Goal: Communication & Community: Answer question/provide support

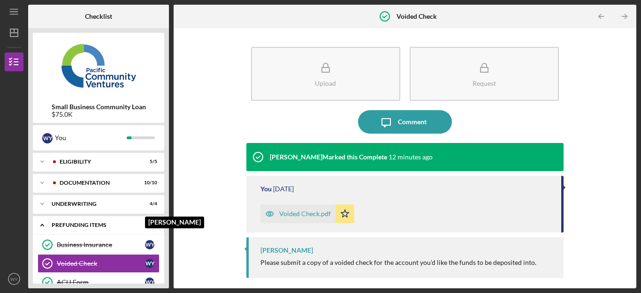
scroll to position [38, 0]
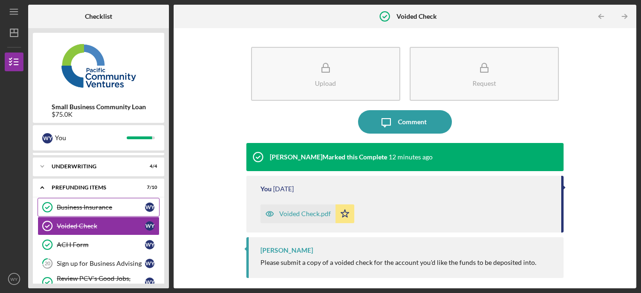
click at [92, 204] on div "Business Insurance" at bounding box center [101, 208] width 88 height 8
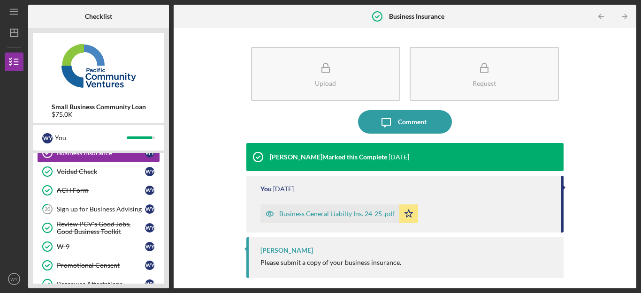
scroll to position [94, 0]
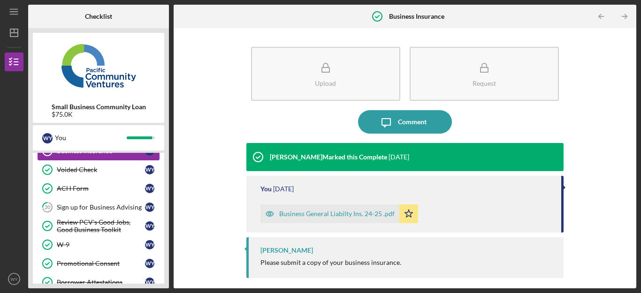
click at [92, 204] on div "Sign up for Business Advising" at bounding box center [101, 208] width 88 height 8
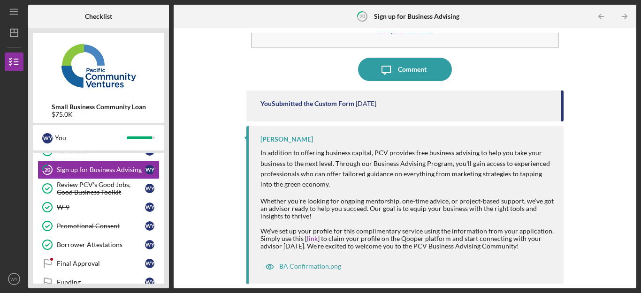
scroll to position [54, 0]
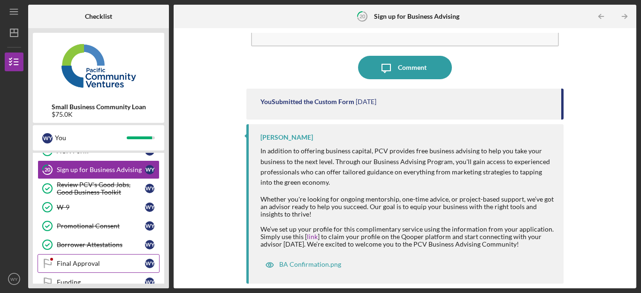
click at [96, 262] on div "Final Approval" at bounding box center [101, 264] width 88 height 8
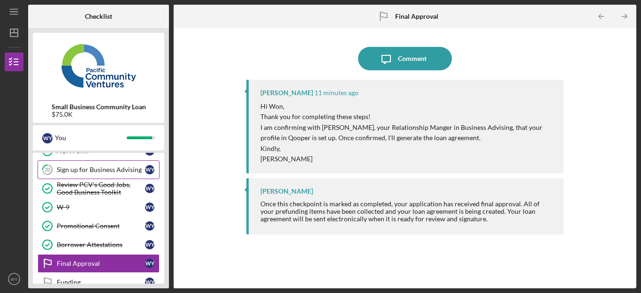
click at [121, 170] on div "Sign up for Business Advising" at bounding box center [101, 170] width 88 height 8
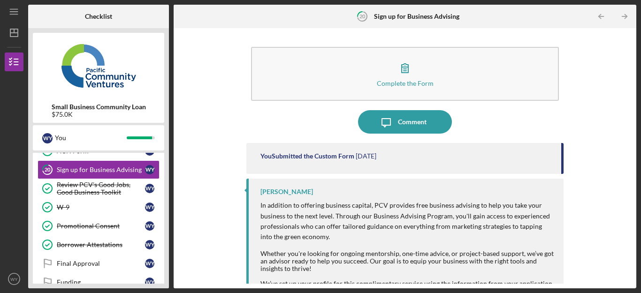
click at [218, 209] on div "Complete the Form Form Icon/Message Comment You Submitted the Custom Form 6 day…" at bounding box center [404, 158] width 453 height 251
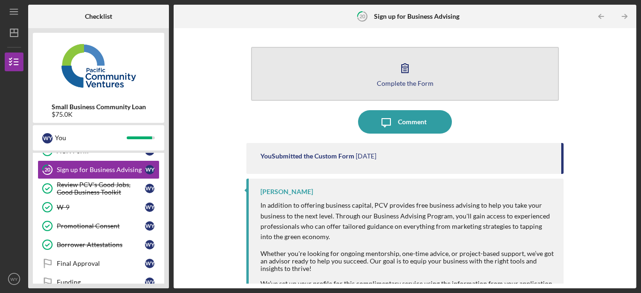
click at [399, 85] on div "Complete the Form" at bounding box center [405, 83] width 57 height 7
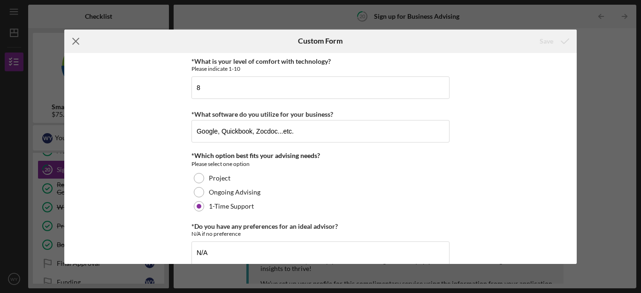
click at [78, 39] on icon "Icon/Menu Close" at bounding box center [75, 41] width 23 height 23
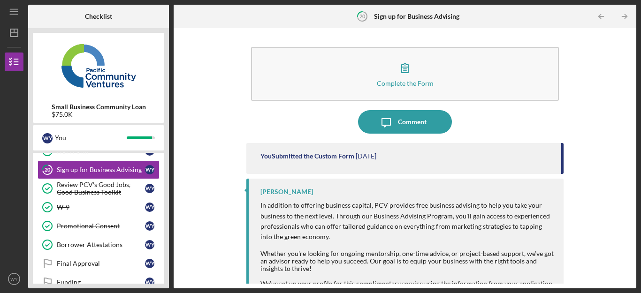
click at [233, 167] on div "Complete the Form Form Icon/Message Comment You Submitted the Custom Form 6 day…" at bounding box center [404, 158] width 453 height 251
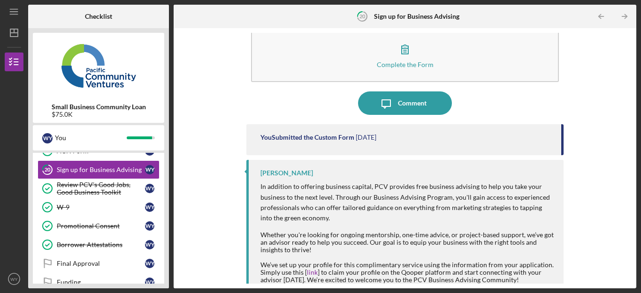
scroll to position [54, 0]
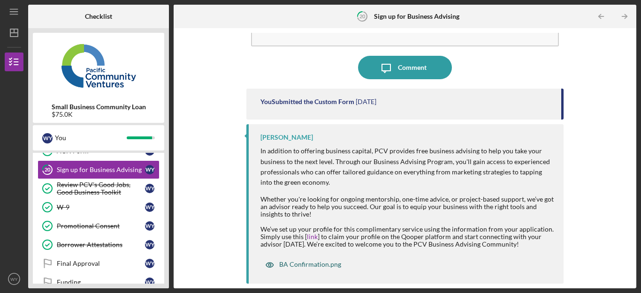
click at [328, 265] on div "BA Confirmation.png" at bounding box center [310, 265] width 62 height 8
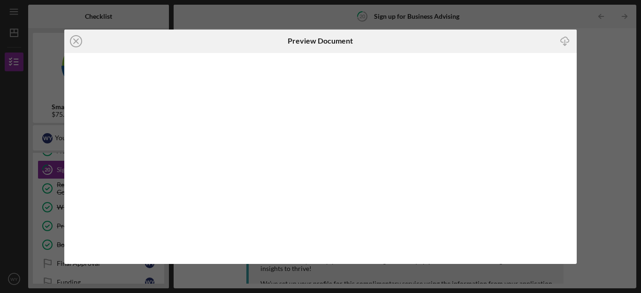
scroll to position [54, 0]
click at [76, 38] on icon "Icon/Close" at bounding box center [75, 41] width 23 height 23
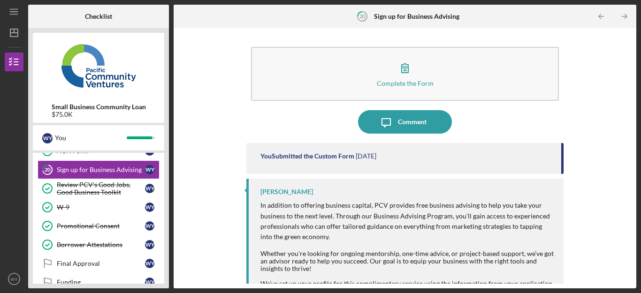
click at [211, 226] on div "Complete the Form Form Icon/Message Comment You Submitted the Custom Form 6 day…" at bounding box center [404, 158] width 453 height 251
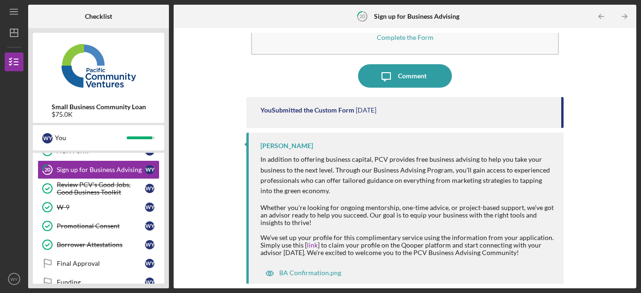
scroll to position [54, 0]
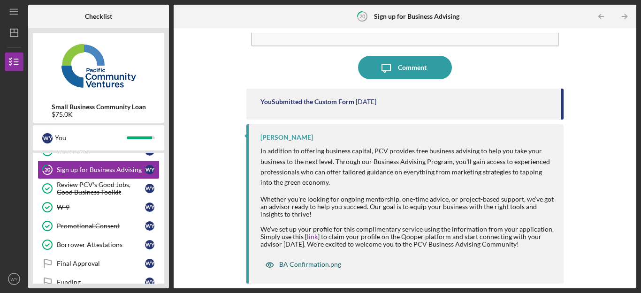
click at [293, 266] on div "BA Confirmation.png" at bounding box center [310, 265] width 62 height 8
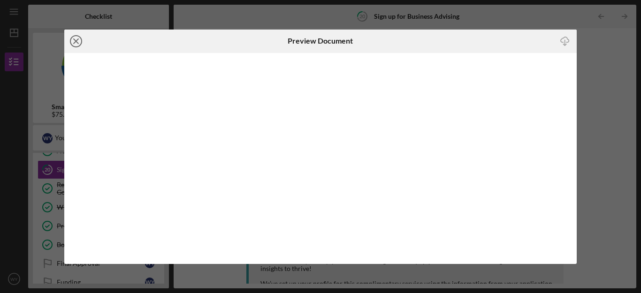
click at [75, 47] on circle at bounding box center [75, 41] width 11 height 11
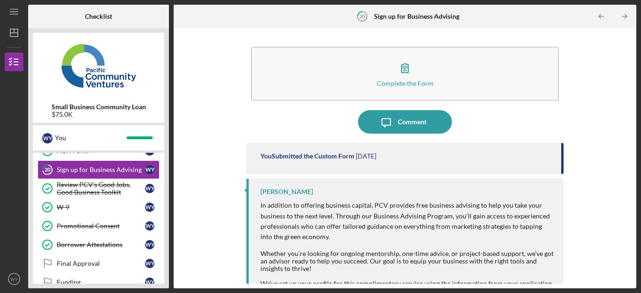
click at [222, 217] on div "Complete the Form Form Icon/Message Comment You Submitted the Custom Form 6 day…" at bounding box center [404, 158] width 453 height 251
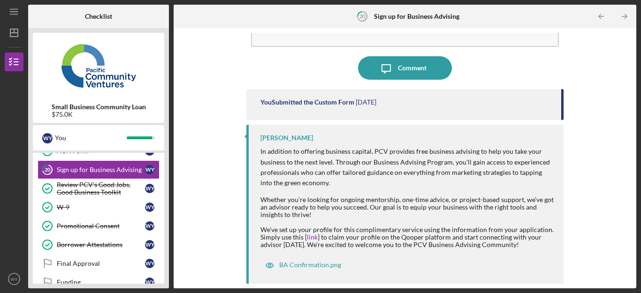
scroll to position [54, 0]
click at [313, 236] on link "link" at bounding box center [312, 237] width 11 height 8
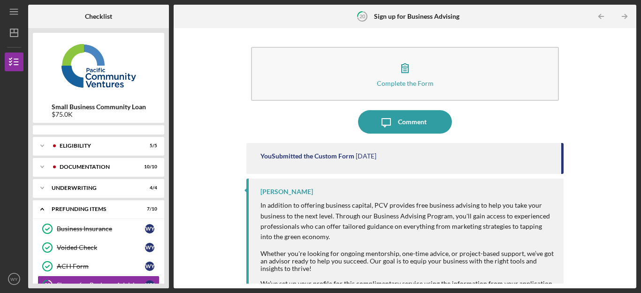
scroll to position [62, 0]
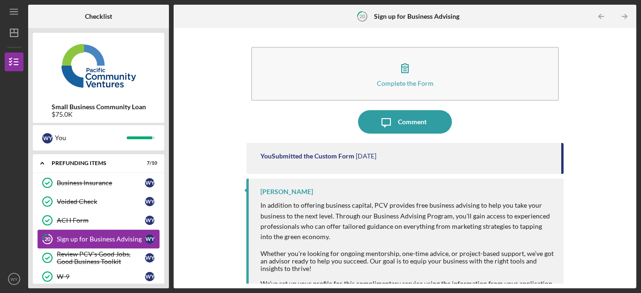
click at [87, 244] on link "20 Sign up for Business Advising W Y" at bounding box center [99, 239] width 122 height 19
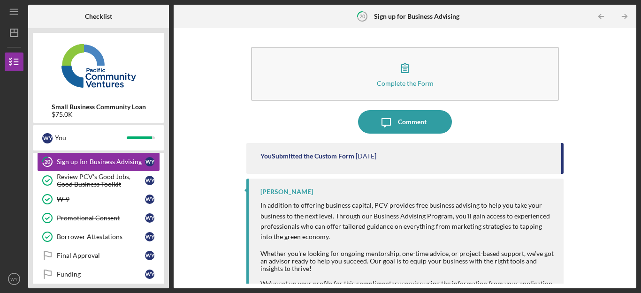
scroll to position [149, 0]
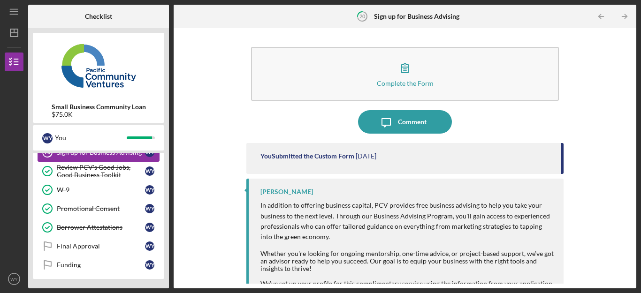
click at [87, 244] on div "Final Approval" at bounding box center [101, 246] width 88 height 8
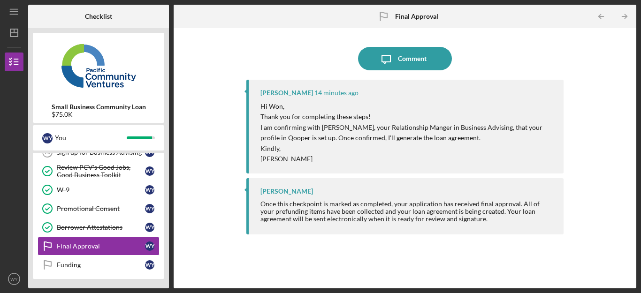
click at [216, 179] on div "Icon/Message Comment [PERSON_NAME] 14 minutes ago Hi [PERSON_NAME], Thank you f…" at bounding box center [404, 158] width 453 height 251
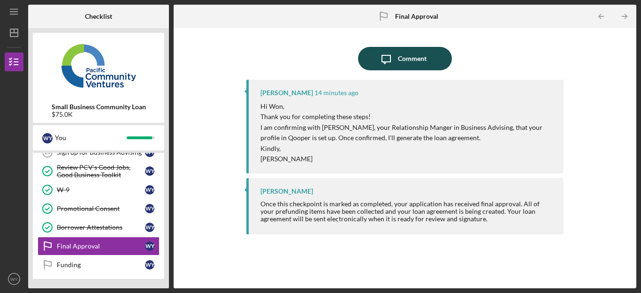
click at [408, 57] on div "Comment" at bounding box center [412, 58] width 29 height 23
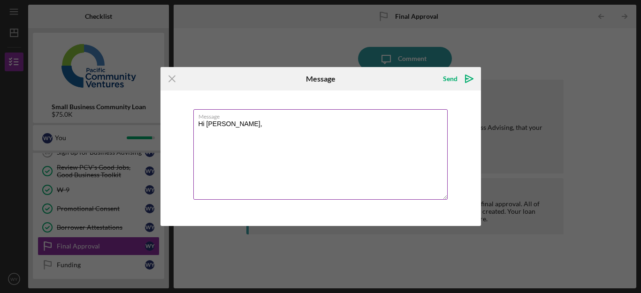
type textarea "Hi [PERSON_NAME],"
click at [168, 80] on icon "Icon/Menu Close" at bounding box center [171, 78] width 23 height 23
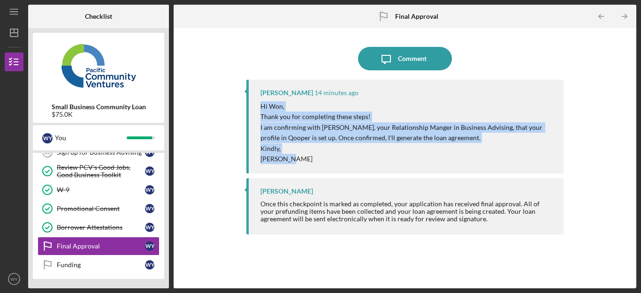
drag, startPoint x: 300, startPoint y: 159, endPoint x: 260, endPoint y: 108, distance: 64.7
click at [260, 108] on div "Hi Won, Thank you for completing these steps! I am confirming with [PERSON_NAME…" at bounding box center [407, 132] width 294 height 63
copy div "Hi Won, Thank you for completing these steps! I am confirming with [PERSON_NAME…"
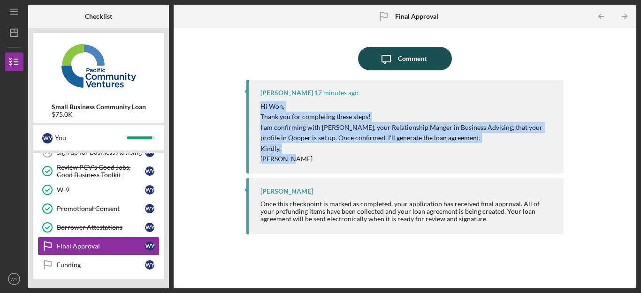
click at [413, 55] on div "Comment" at bounding box center [412, 58] width 29 height 23
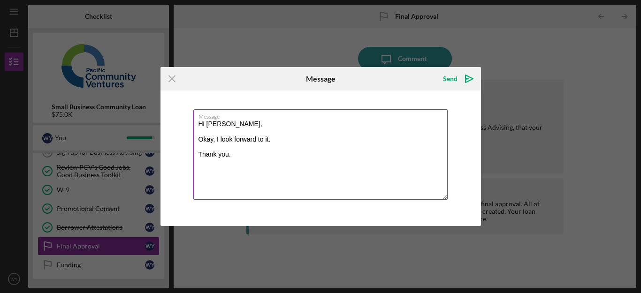
drag, startPoint x: 233, startPoint y: 156, endPoint x: 196, endPoint y: 125, distance: 47.6
click at [196, 125] on textarea "Hi [PERSON_NAME], Okay, I look forward to it. Thank you." at bounding box center [320, 154] width 254 height 91
type textarea "Hi [PERSON_NAME], Okay, I look forward to it. Thank you."
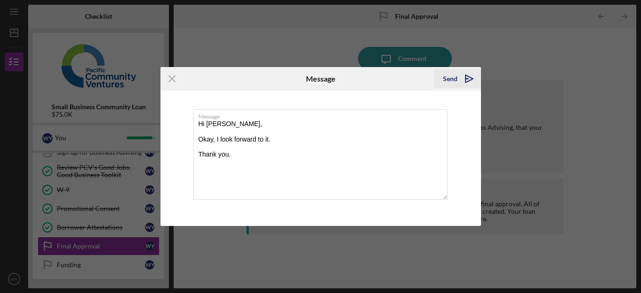
click at [457, 75] on icon "Icon/icon-invite-send" at bounding box center [468, 78] width 23 height 23
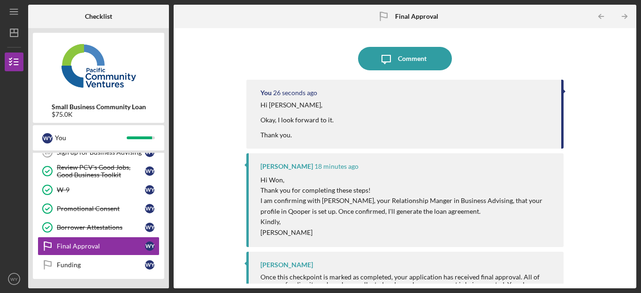
click at [186, 210] on div "Icon/Message Comment You 26 seconds ago Hi [PERSON_NAME], Okay, I look forward …" at bounding box center [404, 158] width 453 height 251
click at [14, 277] on text "WY" at bounding box center [14, 279] width 8 height 5
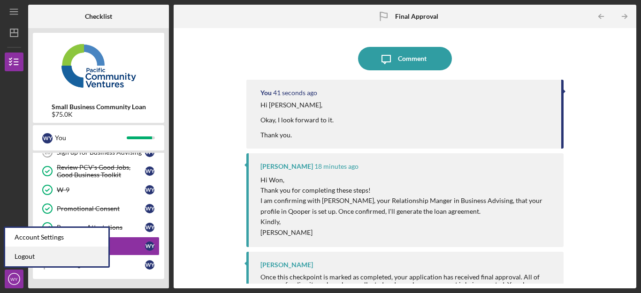
click at [22, 260] on link "Logout" at bounding box center [56, 256] width 103 height 19
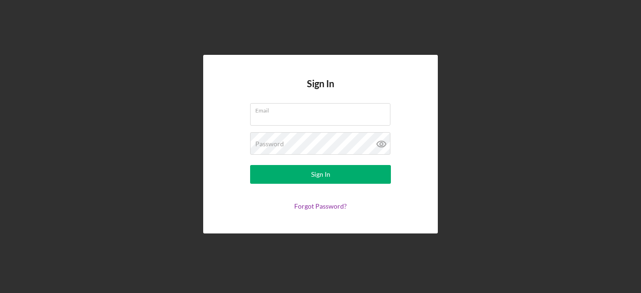
type input "[PERSON_NAME][EMAIL_ADDRESS][DOMAIN_NAME]"
